Goal: Transaction & Acquisition: Download file/media

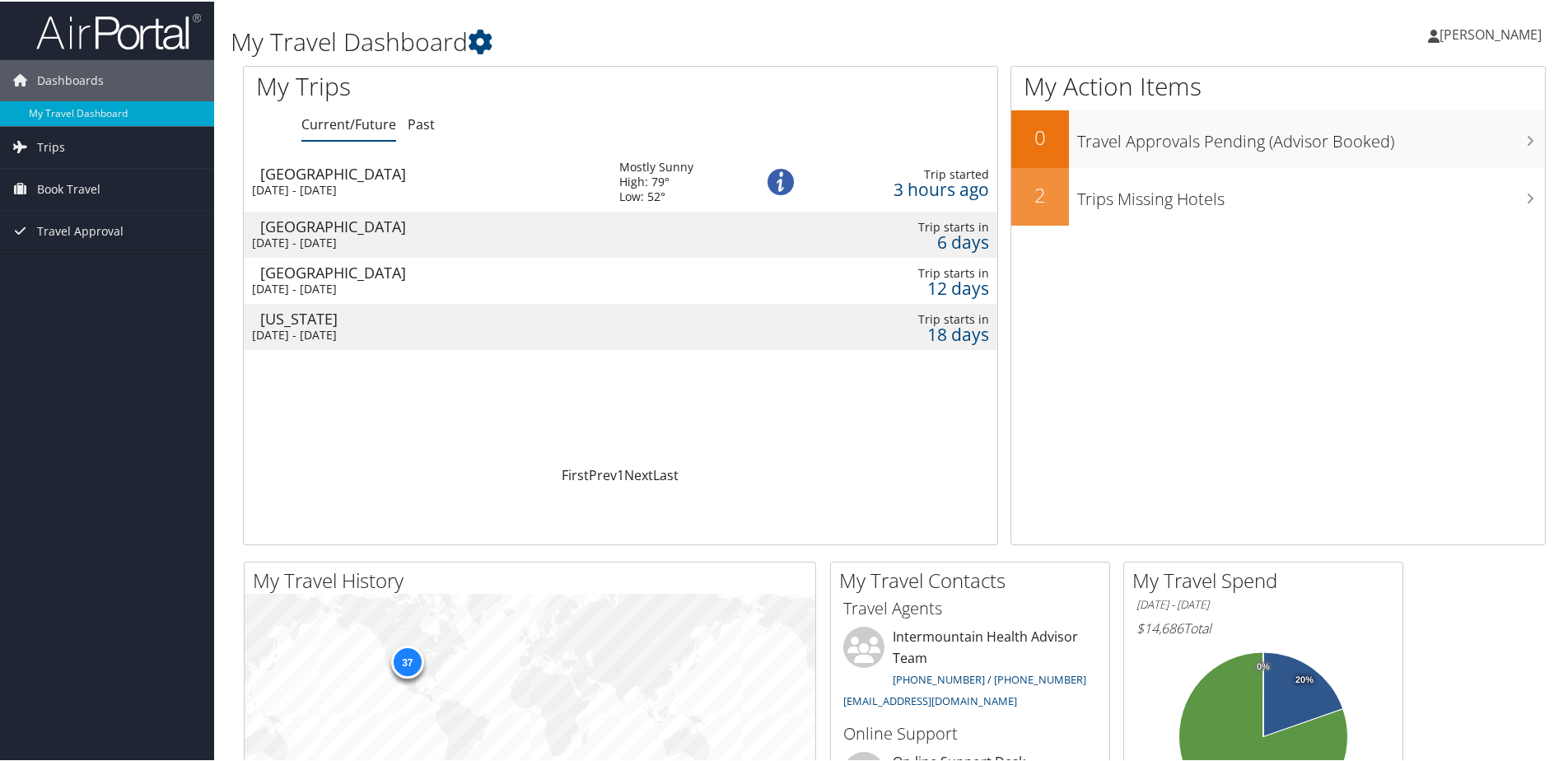
click at [759, 235] on td at bounding box center [784, 232] width 50 height 46
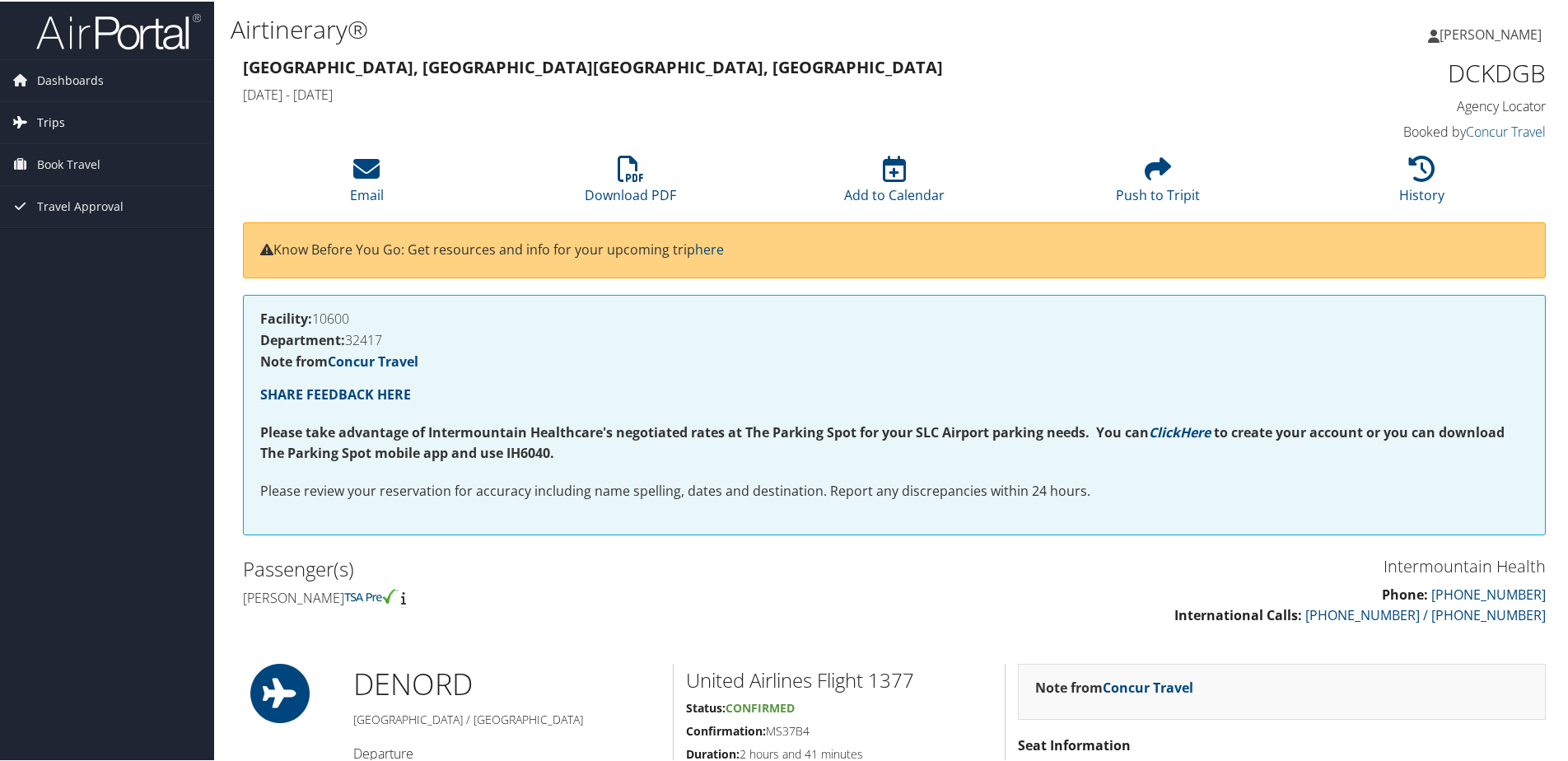
click at [37, 115] on span "Trips" at bounding box center [51, 121] width 28 height 41
click at [48, 173] on link "Past Trips" at bounding box center [107, 179] width 214 height 25
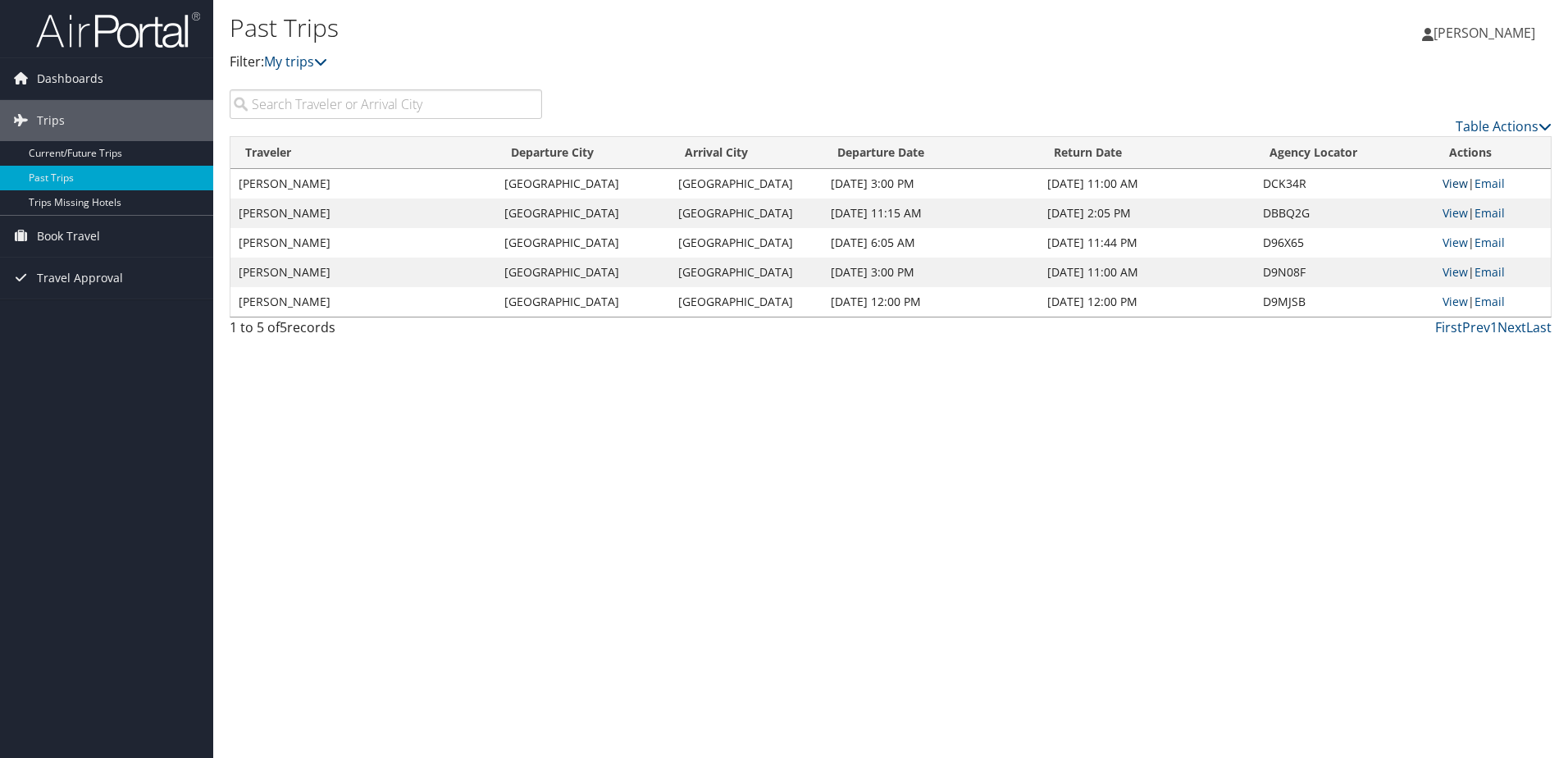
click at [1455, 181] on link "View" at bounding box center [1455, 183] width 25 height 16
click at [1449, 211] on link "View" at bounding box center [1455, 213] width 25 height 16
click at [88, 148] on link "Current/Future Trips" at bounding box center [107, 153] width 213 height 24
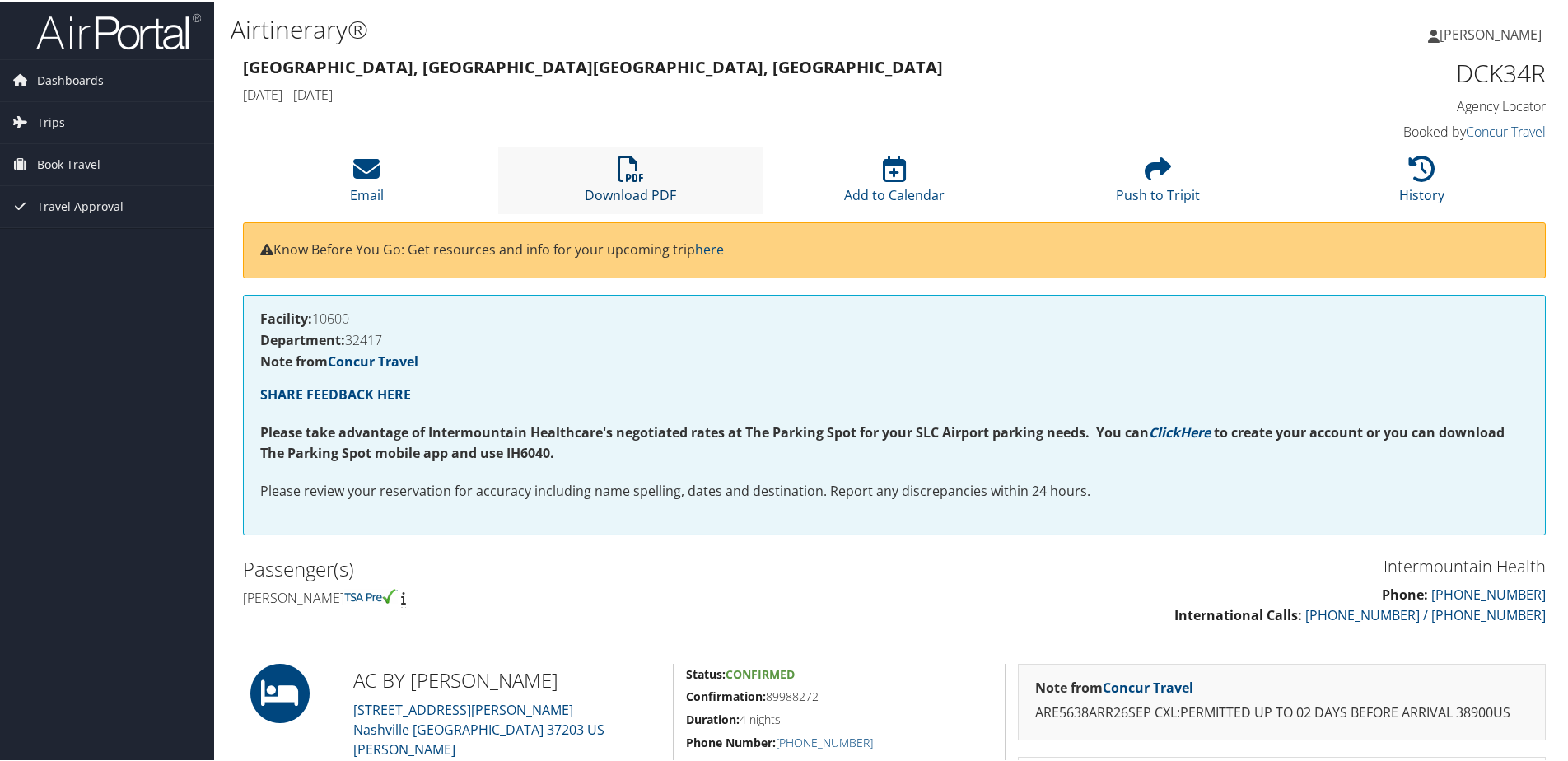
click at [631, 170] on icon at bounding box center [631, 167] width 26 height 26
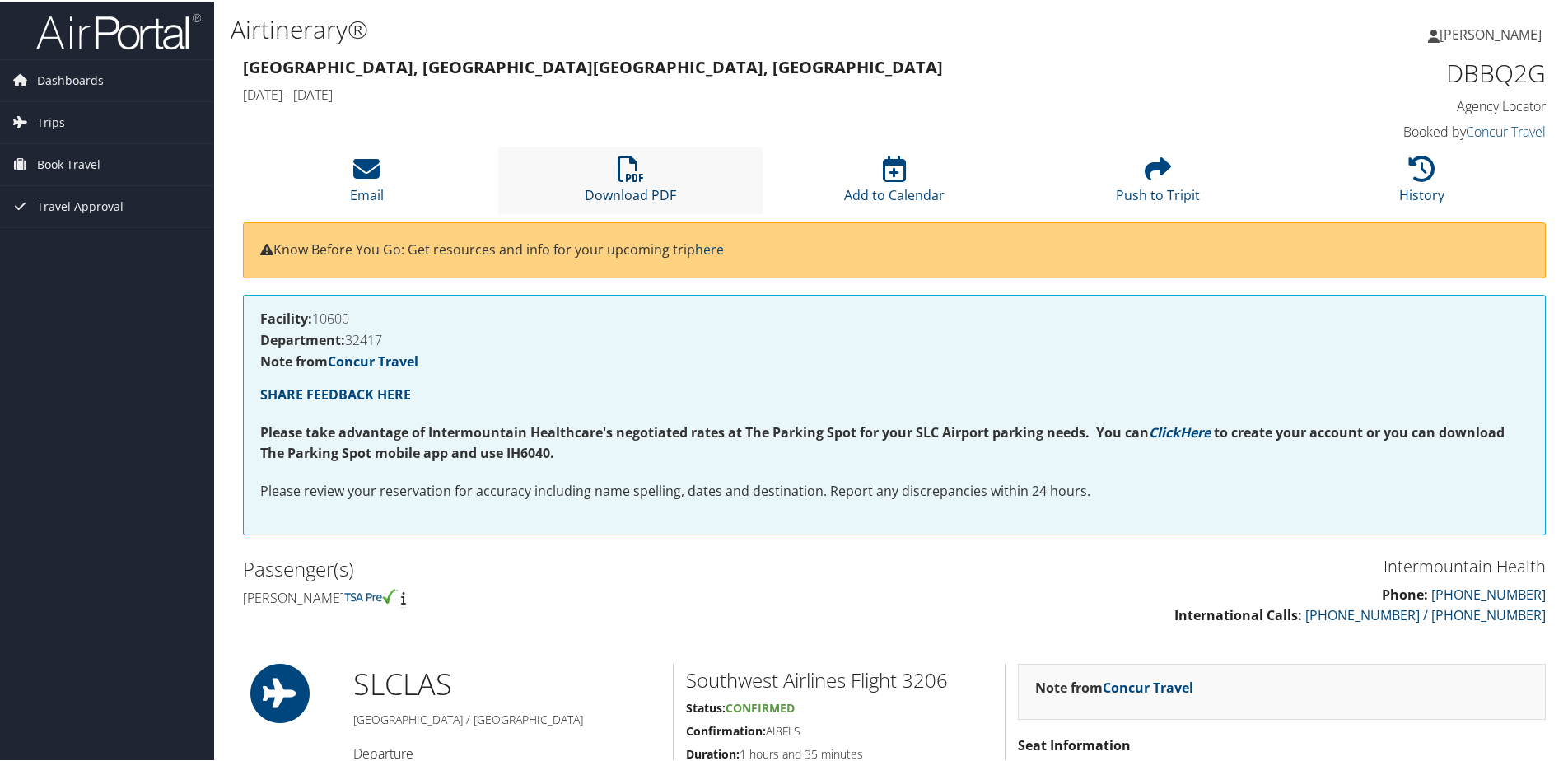
click at [625, 168] on icon at bounding box center [631, 167] width 26 height 26
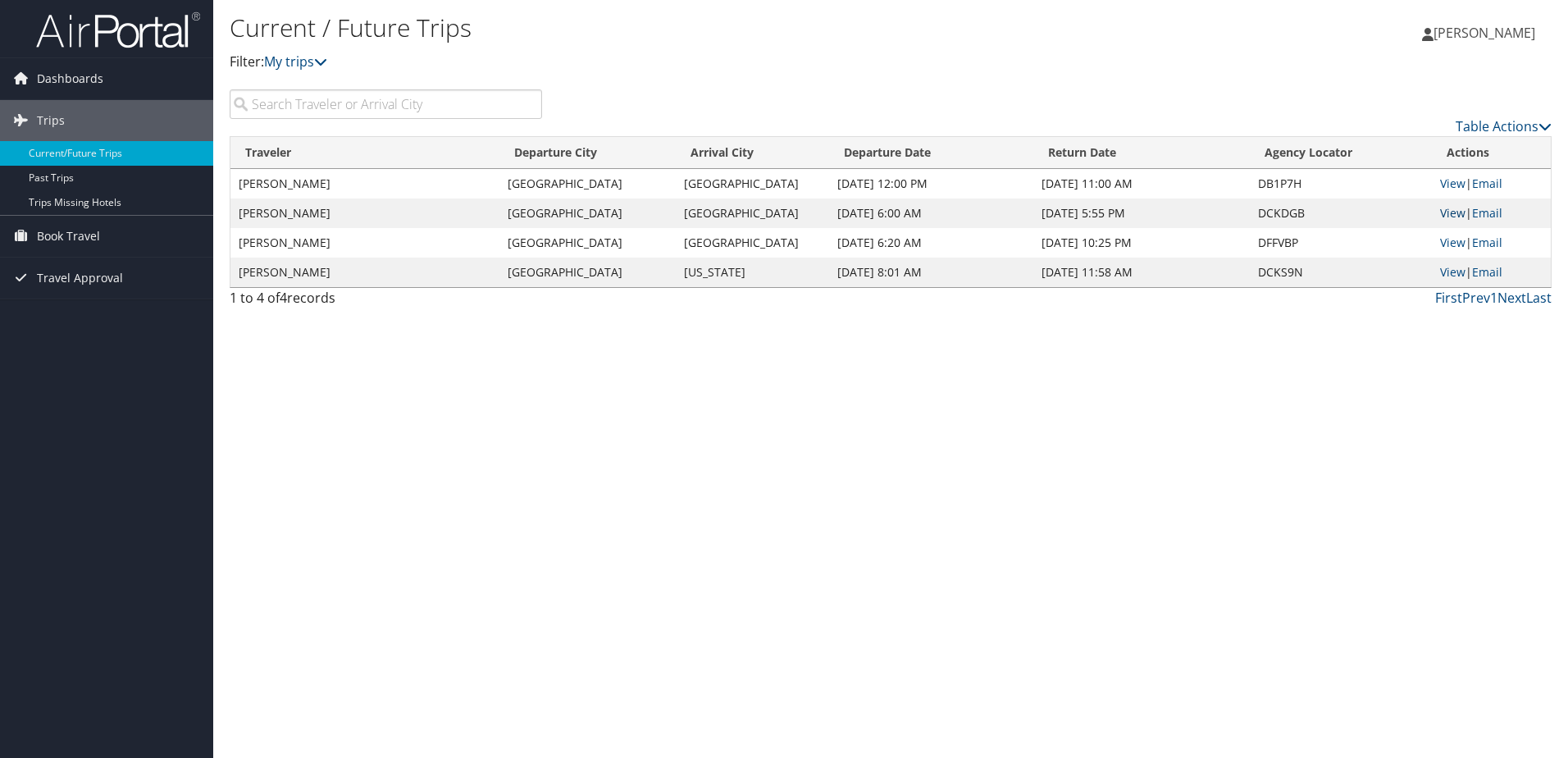
click at [1452, 210] on link "View" at bounding box center [1453, 213] width 25 height 16
click at [1448, 246] on link "View" at bounding box center [1453, 243] width 25 height 16
click at [1449, 271] on link "View" at bounding box center [1453, 272] width 25 height 16
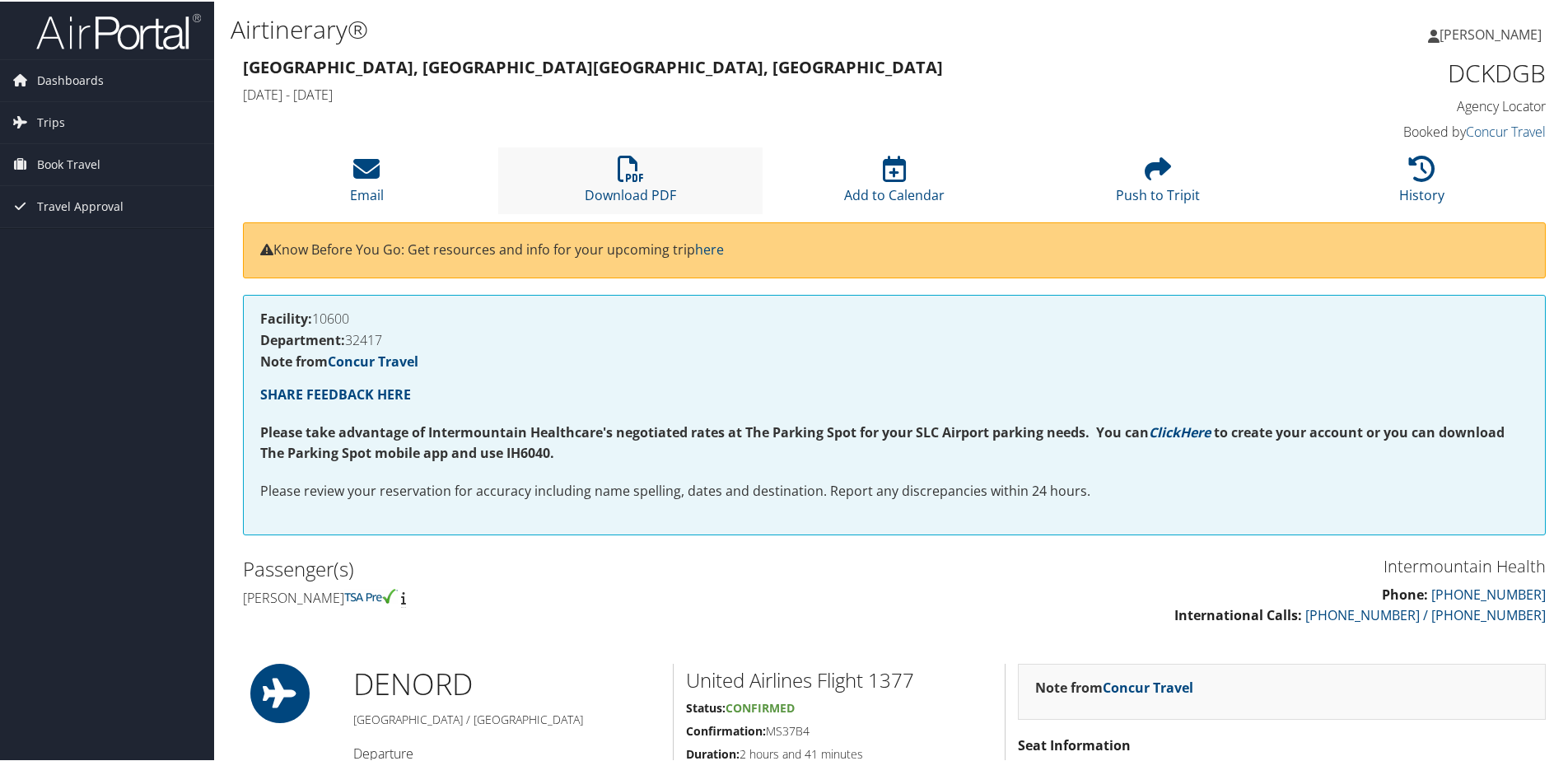
click at [630, 182] on li "Download PDF" at bounding box center [630, 179] width 263 height 67
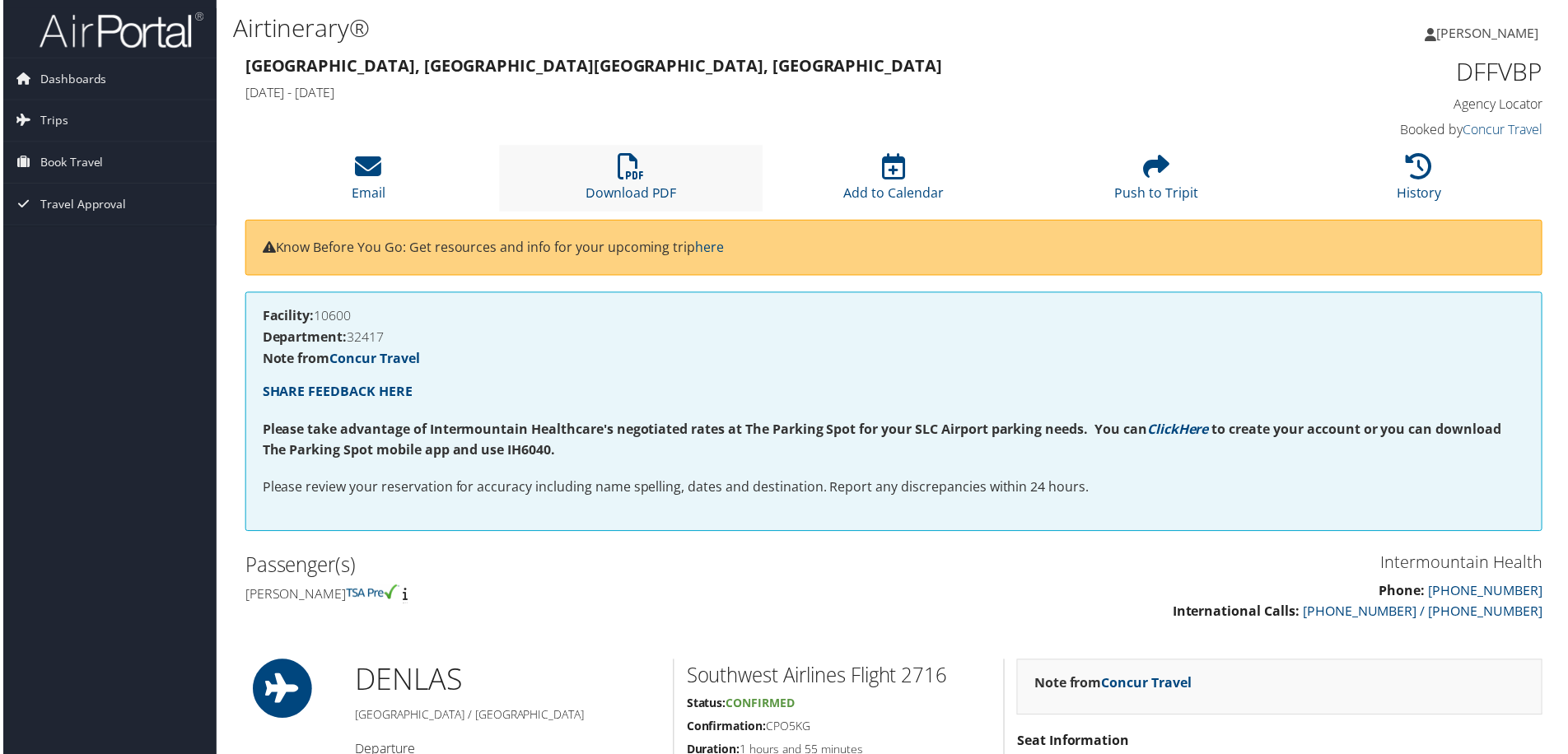
click at [632, 181] on li "Download PDF" at bounding box center [630, 179] width 263 height 67
